Goal: Browse casually

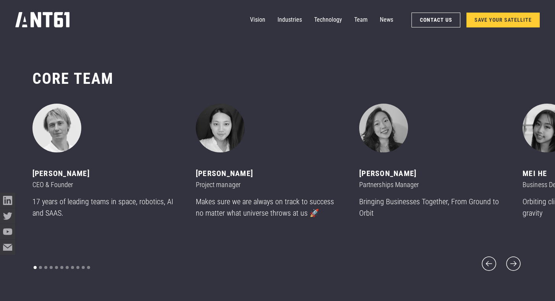
scroll to position [3605, 0]
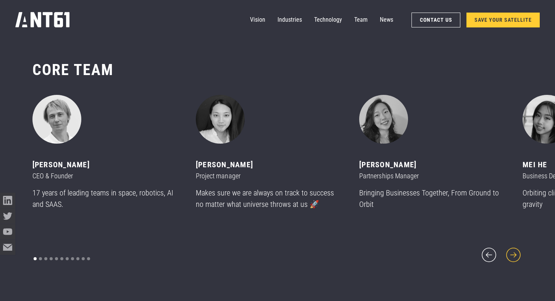
click at [516, 251] on icon "next slide" at bounding box center [513, 255] width 18 height 18
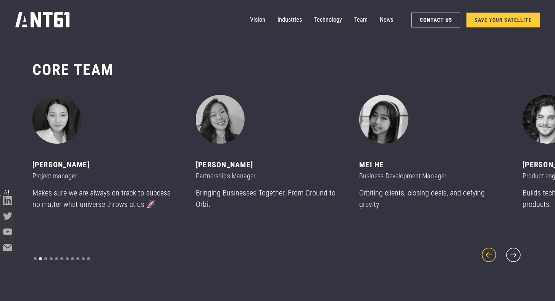
click at [496, 253] on icon "previous slide" at bounding box center [489, 255] width 18 height 18
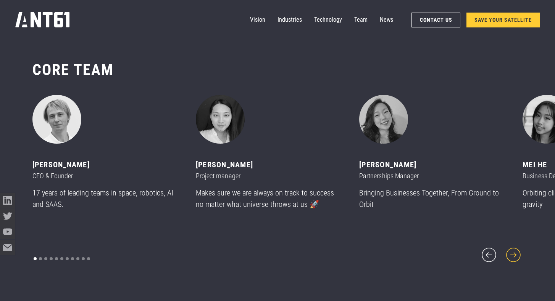
click at [510, 253] on icon "next slide" at bounding box center [513, 255] width 18 height 18
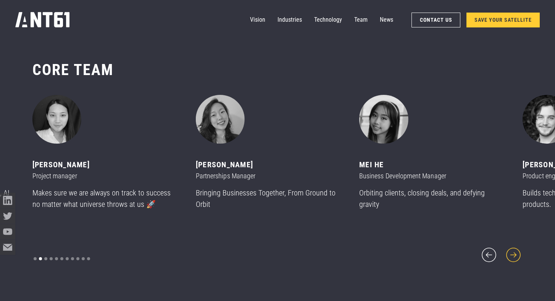
click at [510, 253] on icon "next slide" at bounding box center [513, 255] width 18 height 18
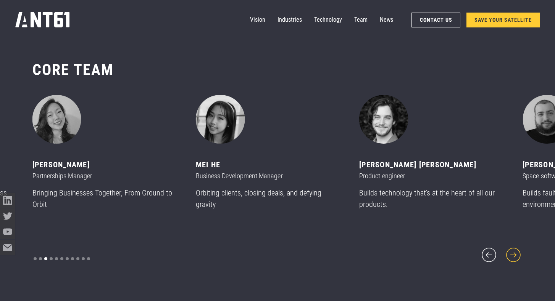
click at [510, 253] on icon "next slide" at bounding box center [513, 255] width 18 height 18
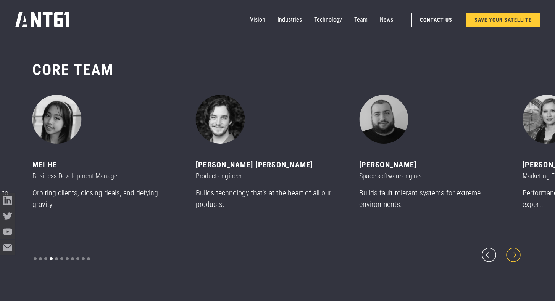
click at [510, 253] on icon "next slide" at bounding box center [513, 255] width 18 height 18
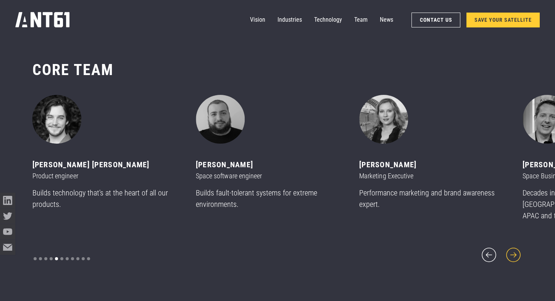
click at [510, 253] on icon "next slide" at bounding box center [513, 255] width 18 height 18
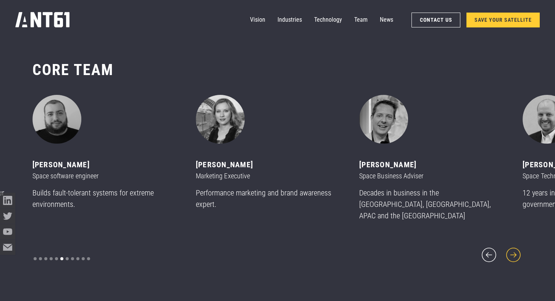
click at [510, 253] on icon "next slide" at bounding box center [513, 255] width 18 height 18
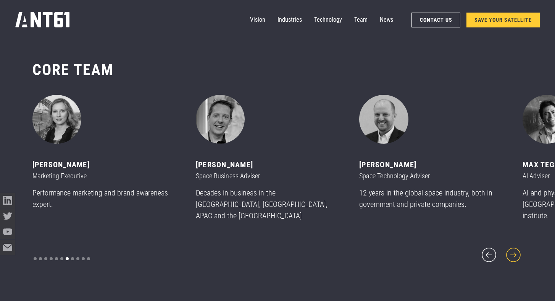
click at [510, 253] on icon "next slide" at bounding box center [513, 255] width 18 height 18
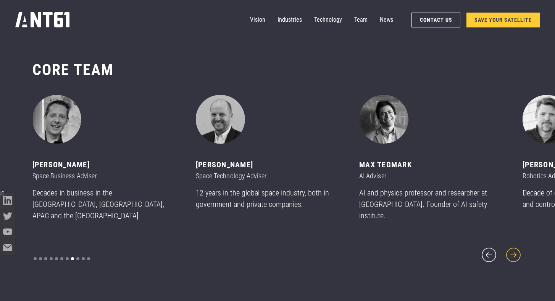
click at [510, 253] on icon "next slide" at bounding box center [513, 255] width 18 height 18
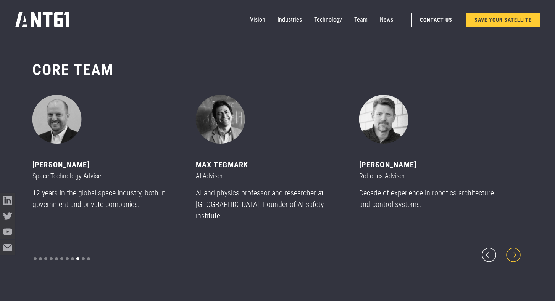
click at [510, 253] on icon "next slide" at bounding box center [513, 255] width 18 height 18
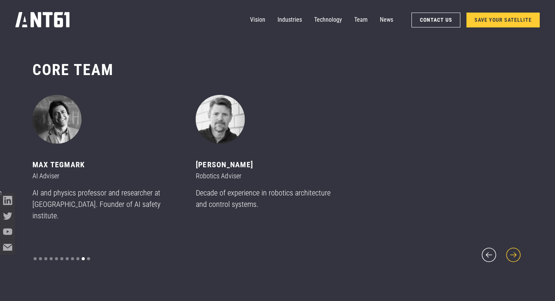
click at [510, 253] on icon "next slide" at bounding box center [513, 255] width 18 height 18
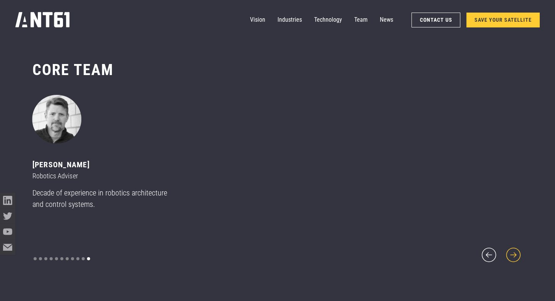
click at [510, 253] on icon "next slide" at bounding box center [513, 255] width 18 height 18
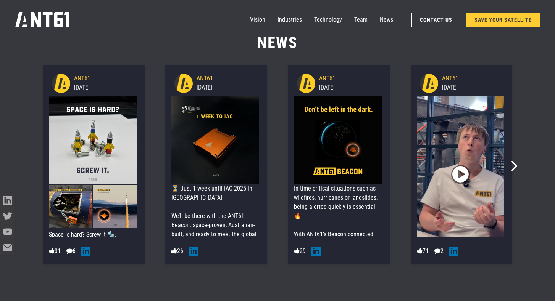
scroll to position [3910, 0]
click at [458, 172] on span "" at bounding box center [460, 174] width 16 height 29
click at [466, 172] on span "" at bounding box center [460, 174] width 16 height 29
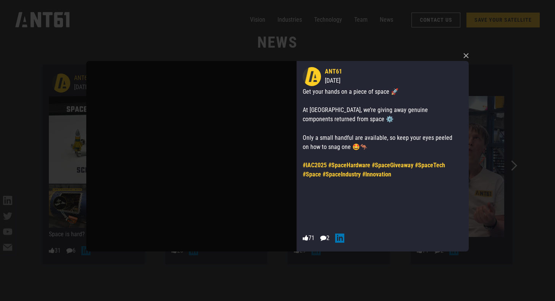
click at [343, 239] on icon at bounding box center [339, 238] width 9 height 9
